Goal: Task Accomplishment & Management: Use online tool/utility

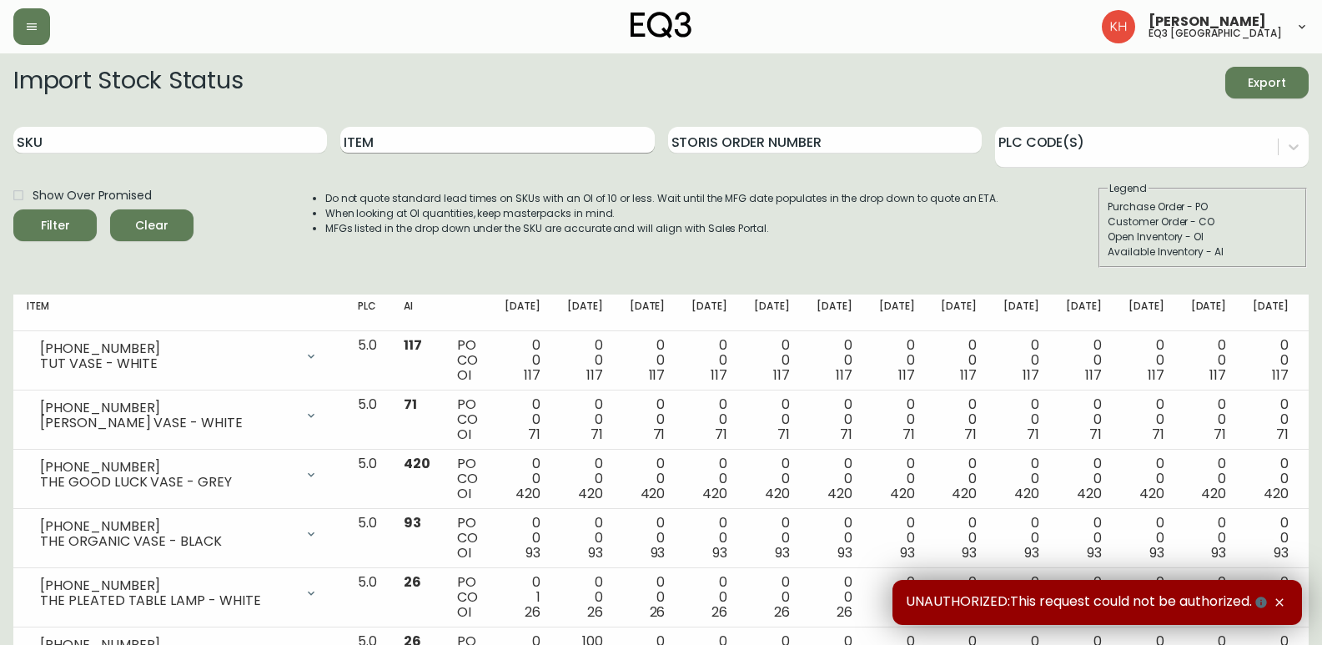
click at [434, 139] on input "Item" at bounding box center [497, 140] width 314 height 27
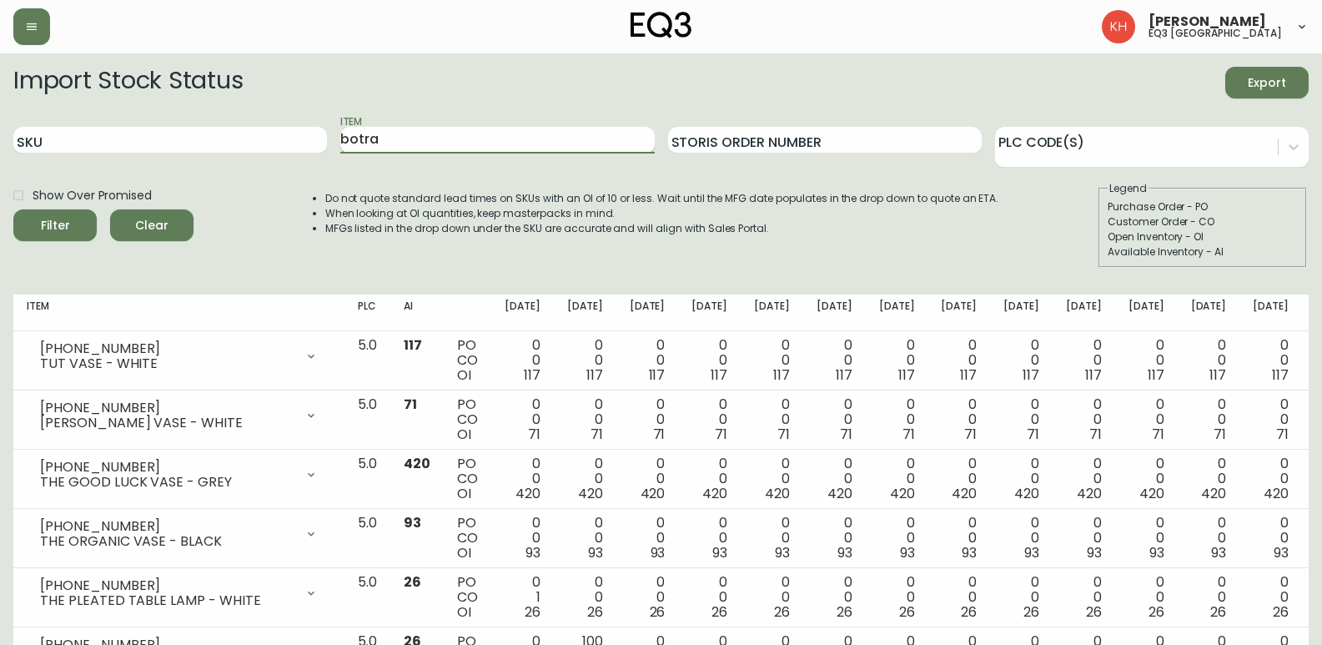
type input "botra"
click at [13, 209] on button "Filter" at bounding box center [54, 225] width 83 height 32
